Goal: Find specific page/section: Find specific page/section

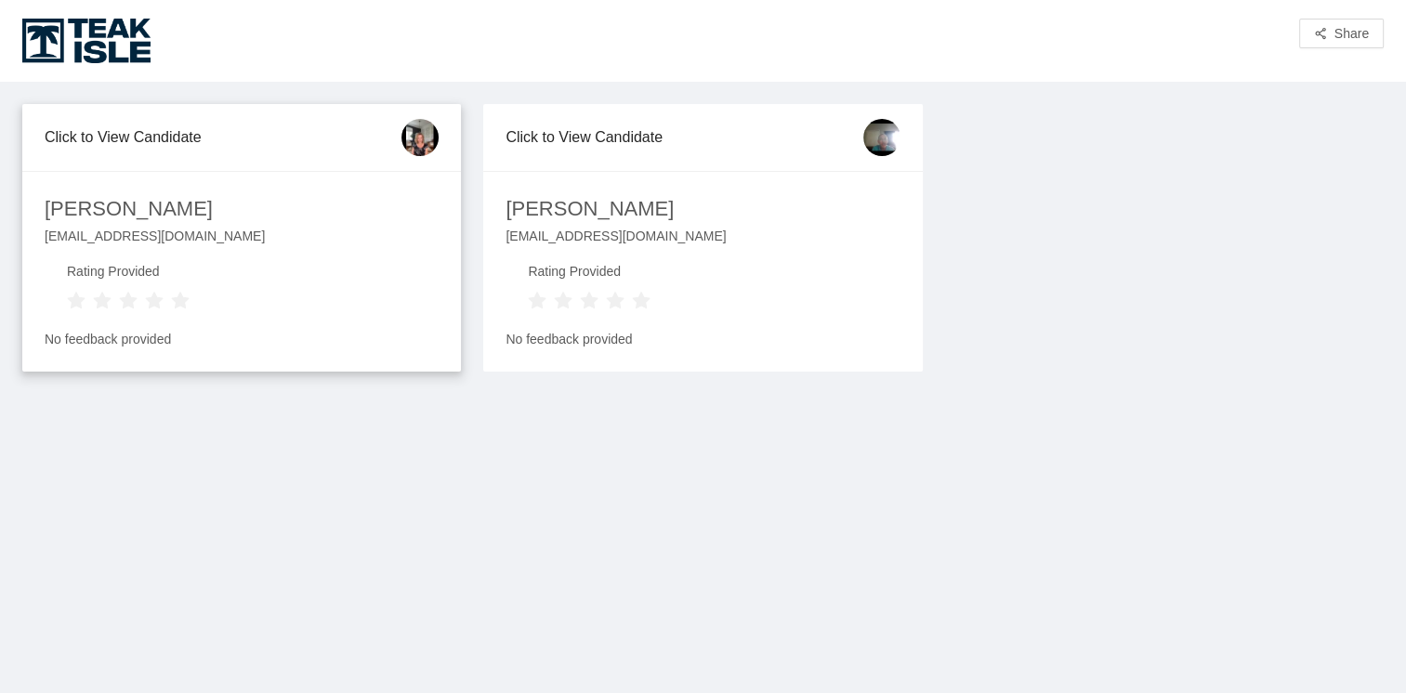
click at [120, 212] on div "[PERSON_NAME]" at bounding box center [129, 209] width 168 height 33
click at [620, 210] on div "[PERSON_NAME]" at bounding box center [589, 209] width 168 height 33
